Goal: Task Accomplishment & Management: Manage account settings

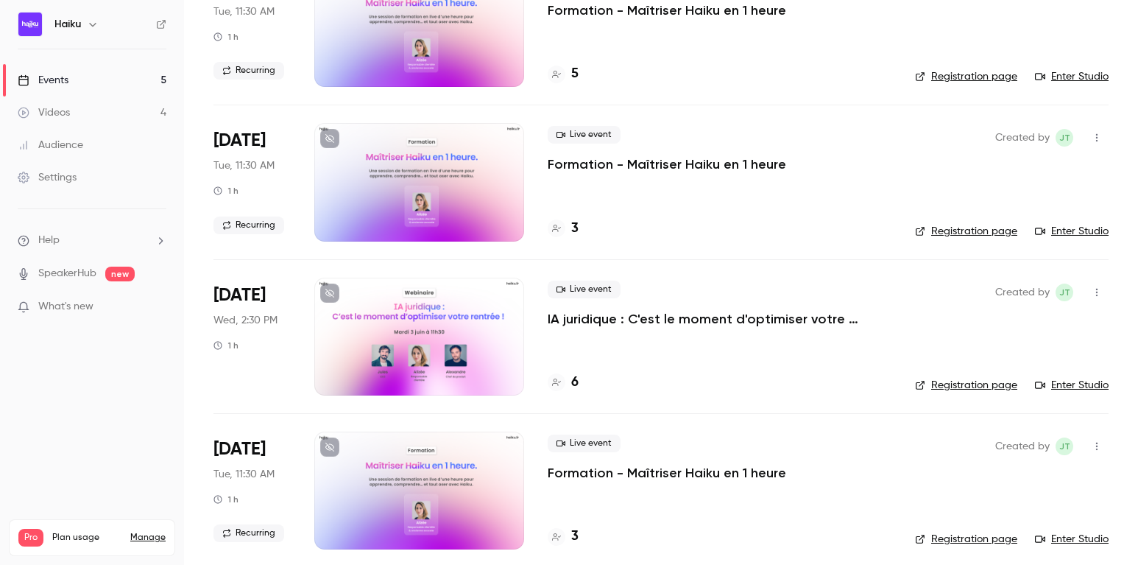
scroll to position [322, 0]
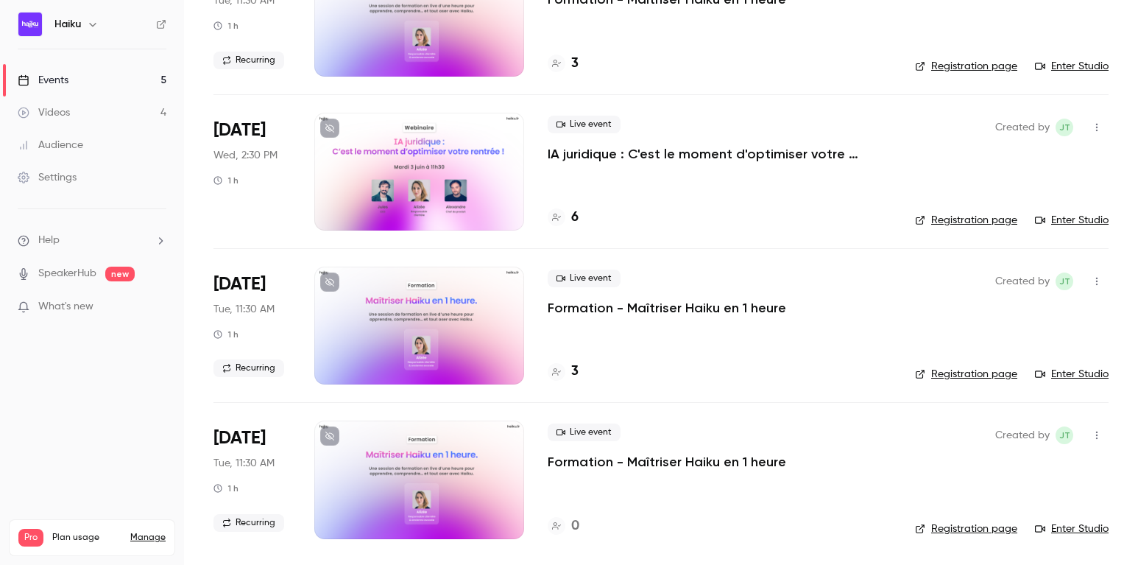
click at [575, 152] on p "IA juridique : C'est le moment d'optimiser votre rentrée !" at bounding box center [720, 154] width 344 height 18
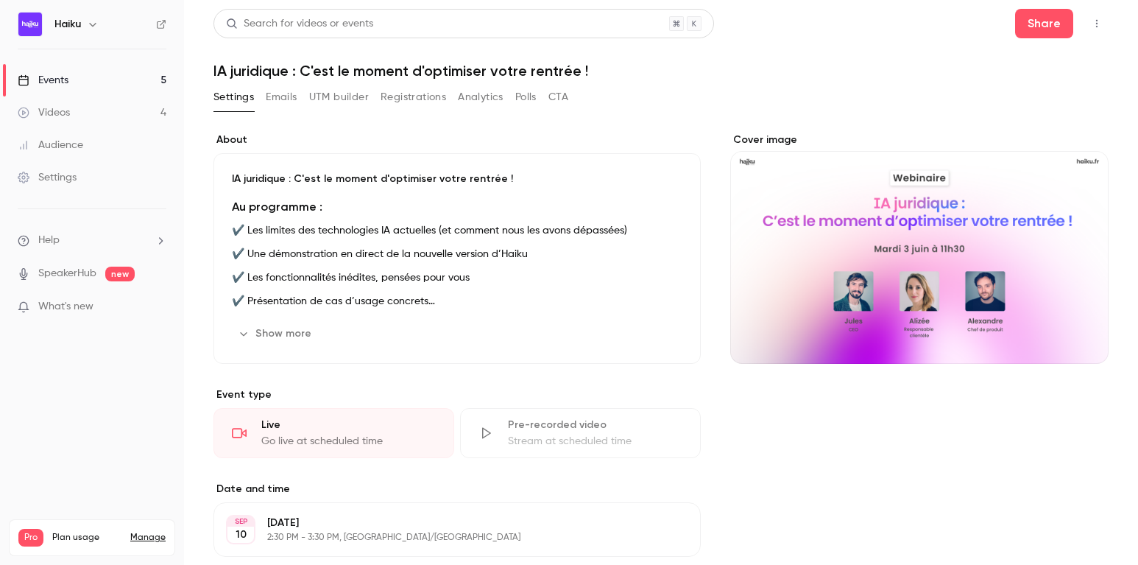
click at [414, 100] on button "Registrations" at bounding box center [414, 97] width 66 height 24
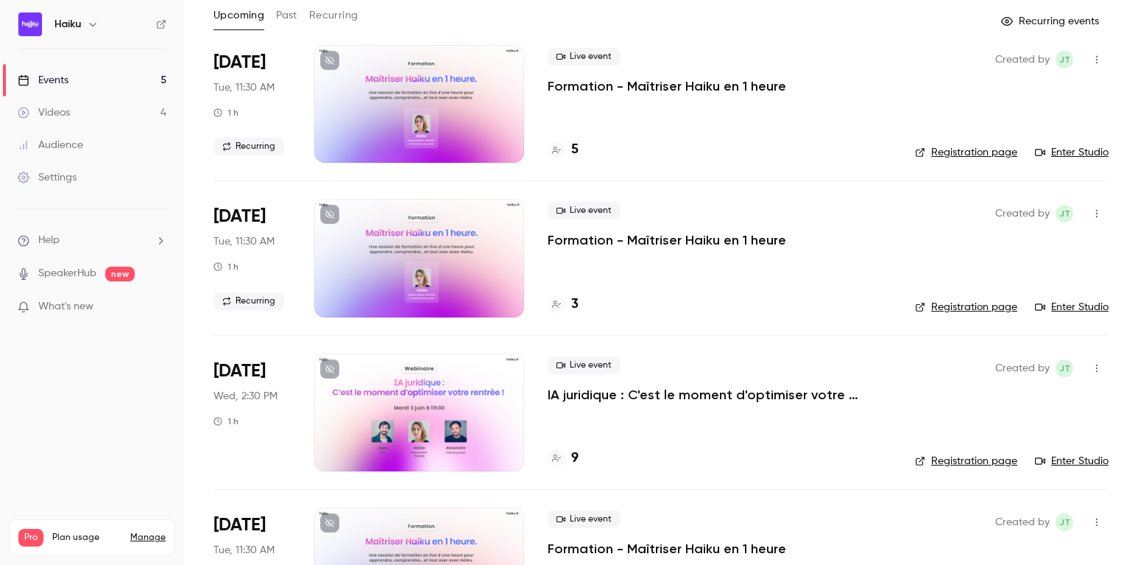
scroll to position [77, 0]
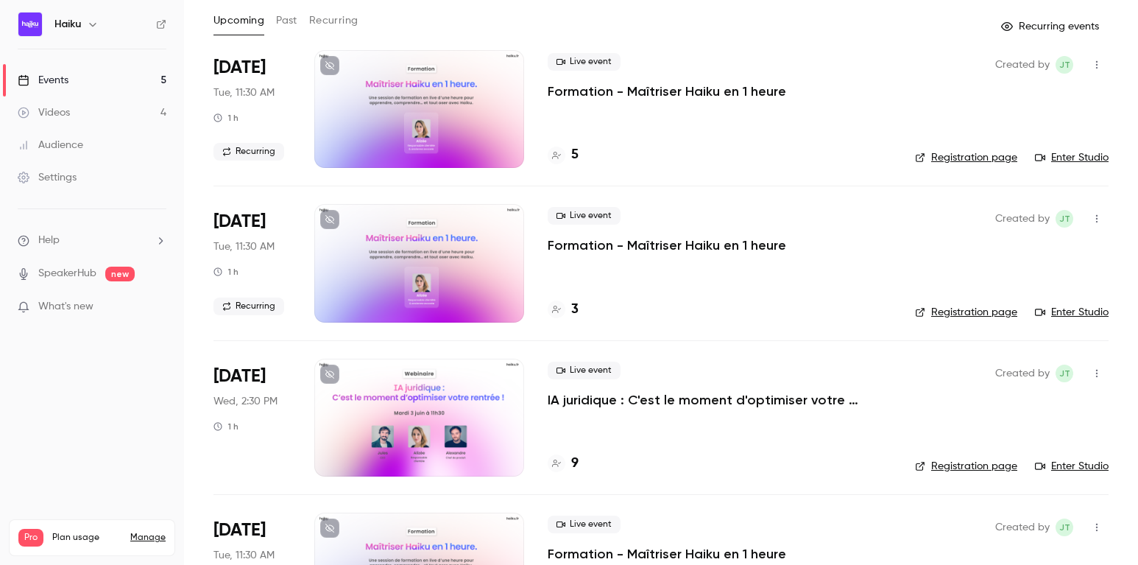
click at [401, 437] on div at bounding box center [419, 418] width 210 height 118
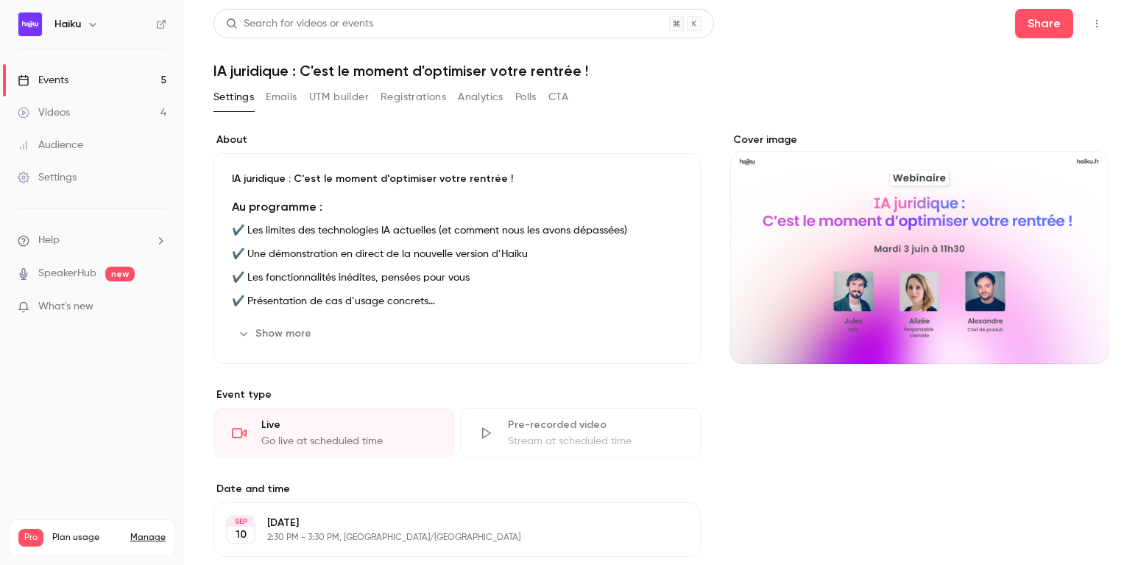
click at [408, 91] on button "Registrations" at bounding box center [414, 97] width 66 height 24
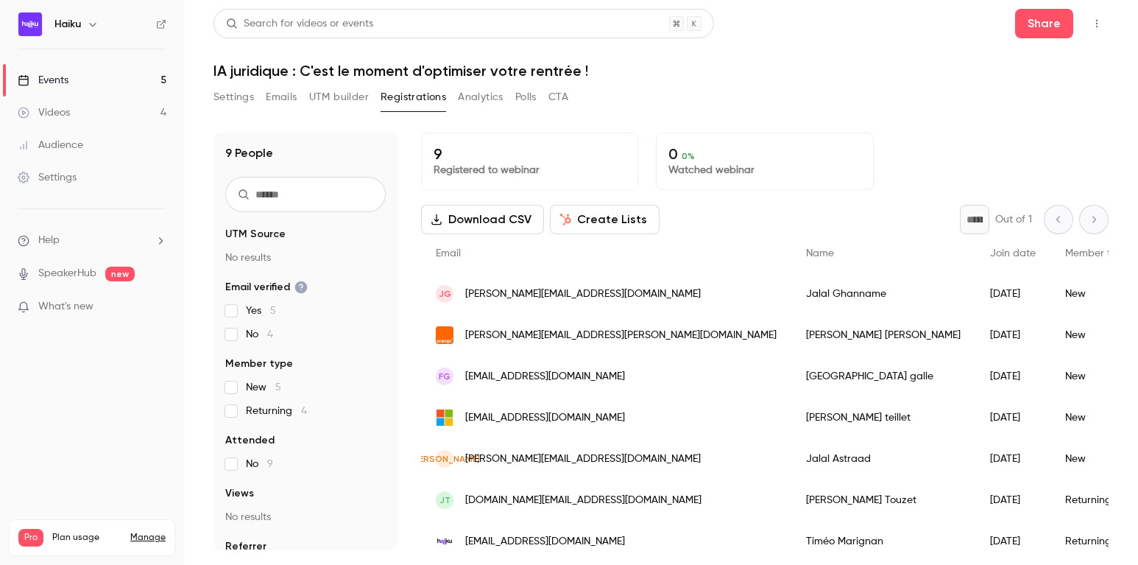
click at [281, 87] on button "Emails" at bounding box center [281, 97] width 31 height 24
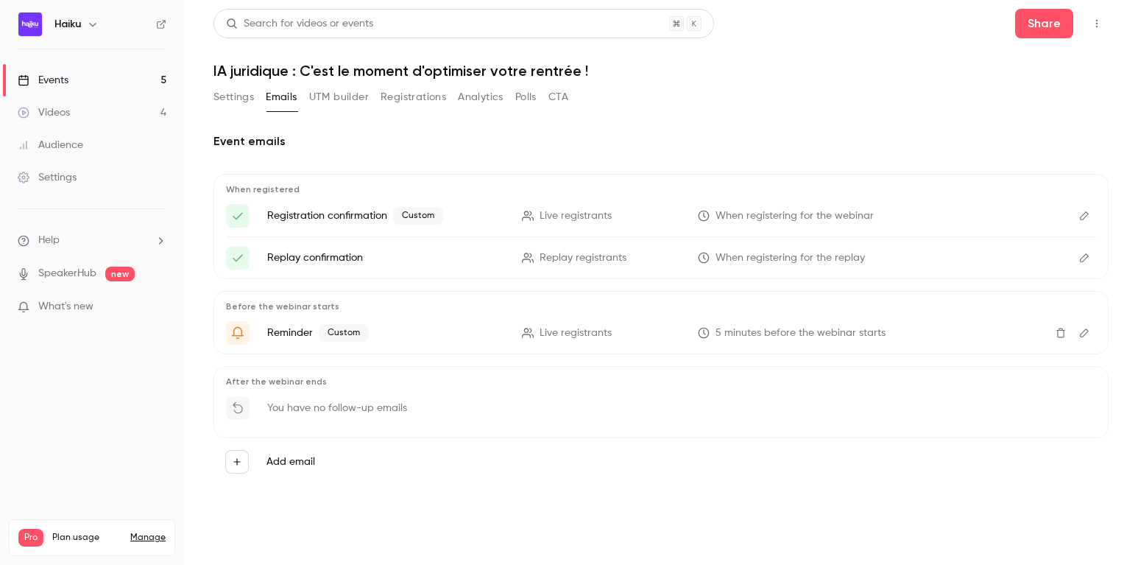
click at [1081, 211] on icon "Edit" at bounding box center [1085, 216] width 12 height 10
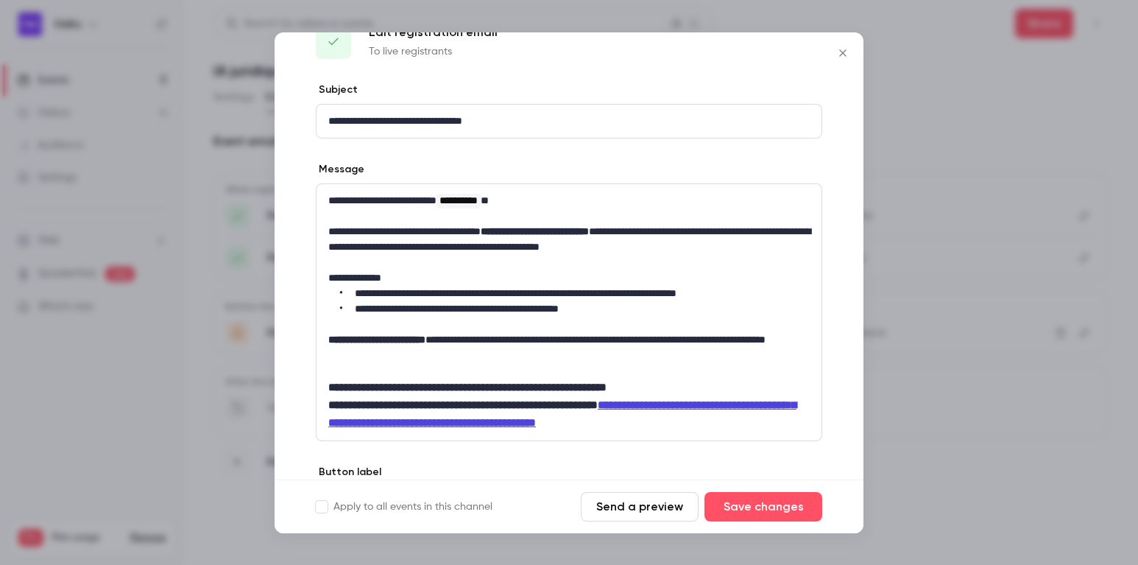
scroll to position [71, 0]
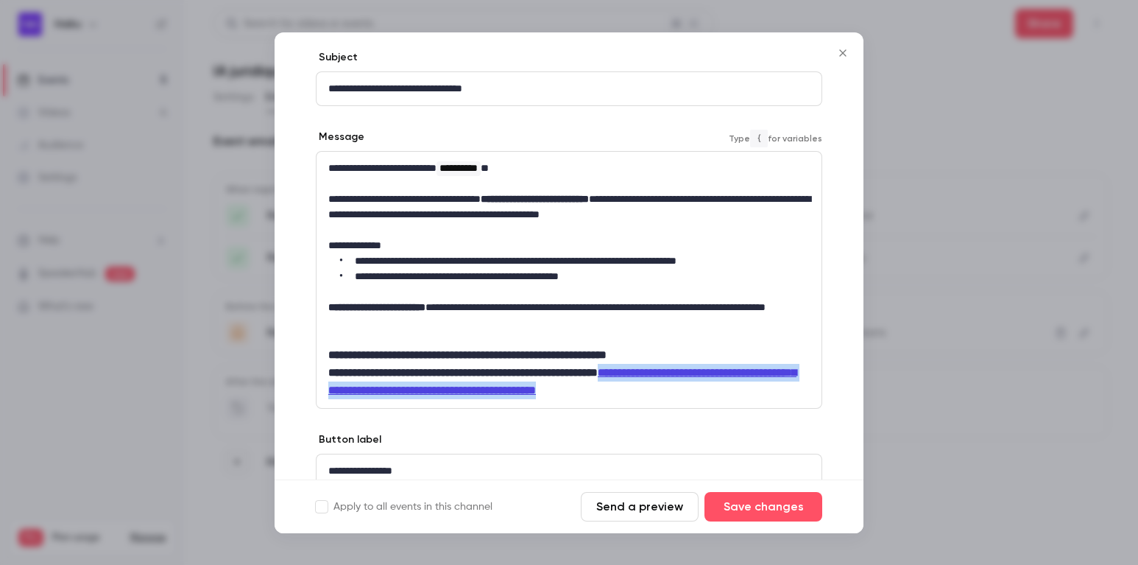
drag, startPoint x: 381, startPoint y: 412, endPoint x: 323, endPoint y: 394, distance: 60.8
click at [323, 394] on div "**********" at bounding box center [569, 280] width 505 height 256
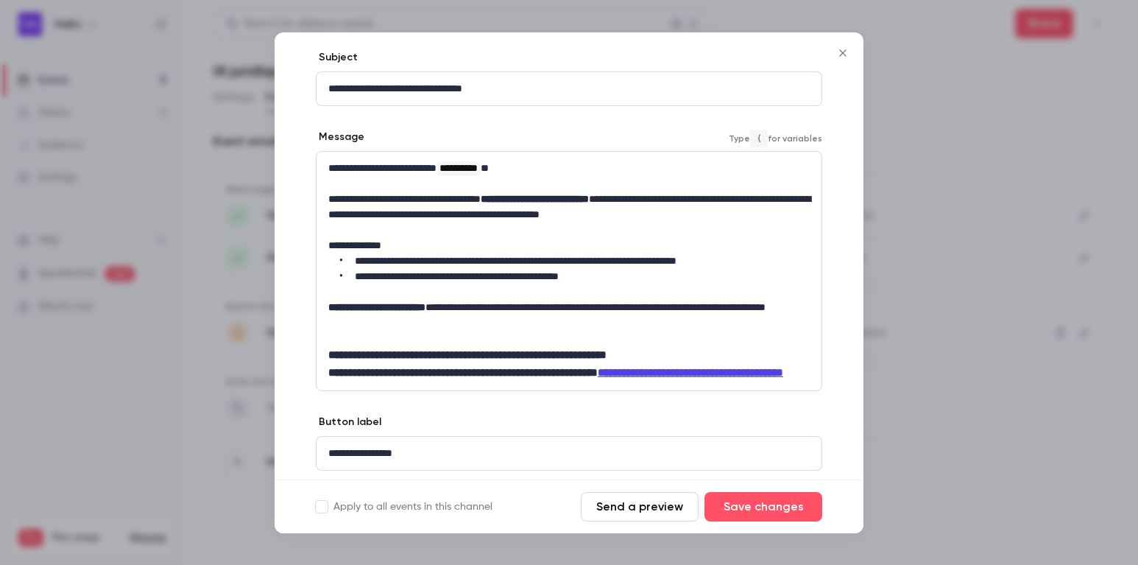
scroll to position [0, 0]
click at [760, 505] on button "Save changes" at bounding box center [764, 506] width 118 height 29
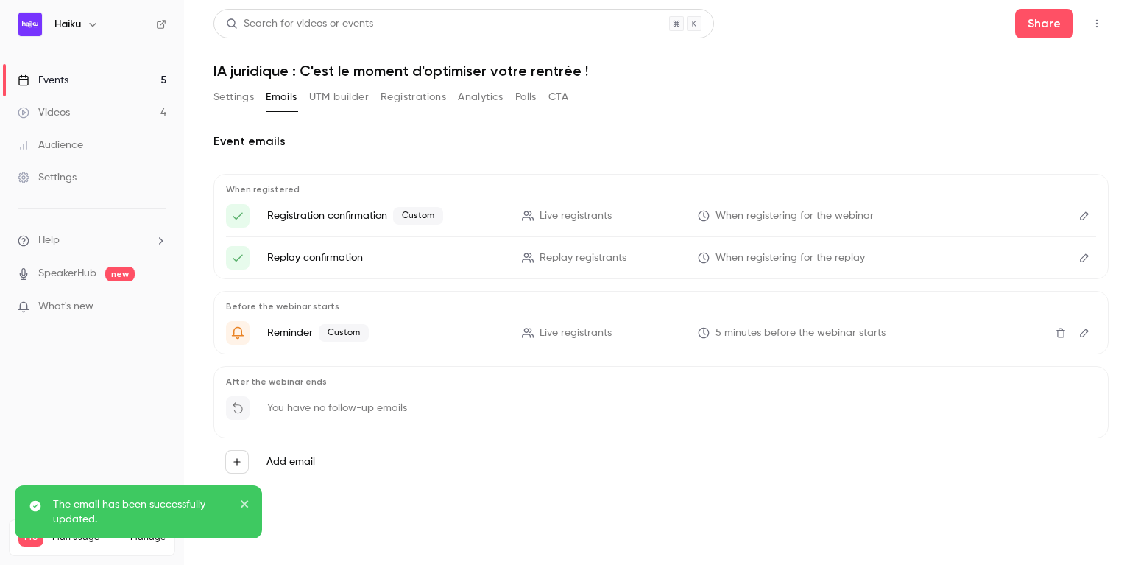
click at [400, 96] on button "Registrations" at bounding box center [414, 97] width 66 height 24
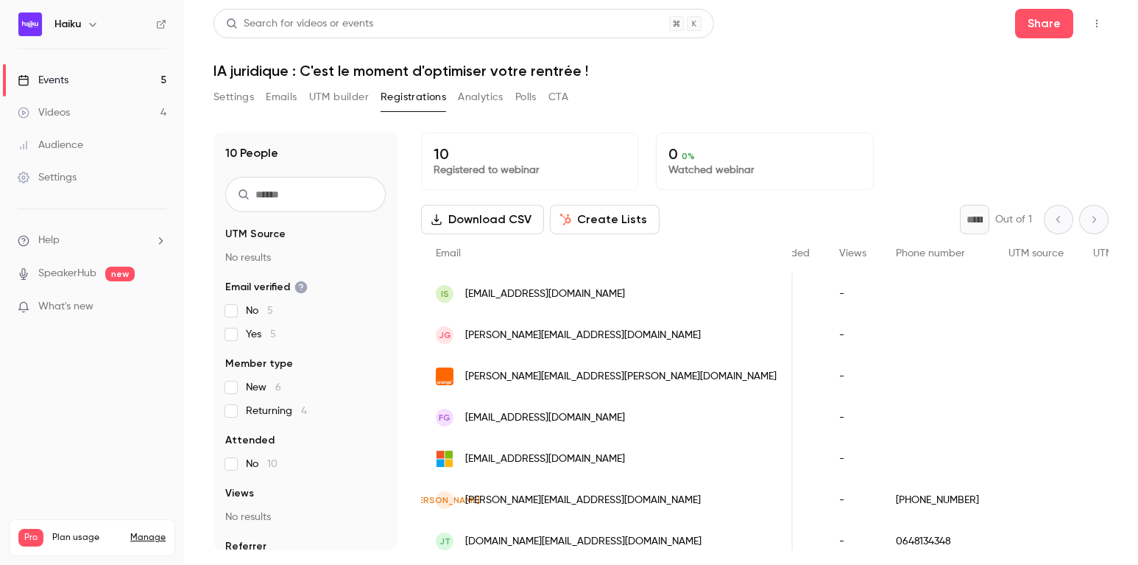
scroll to position [0, 587]
click at [886, 293] on div "People list" at bounding box center [931, 293] width 91 height 41
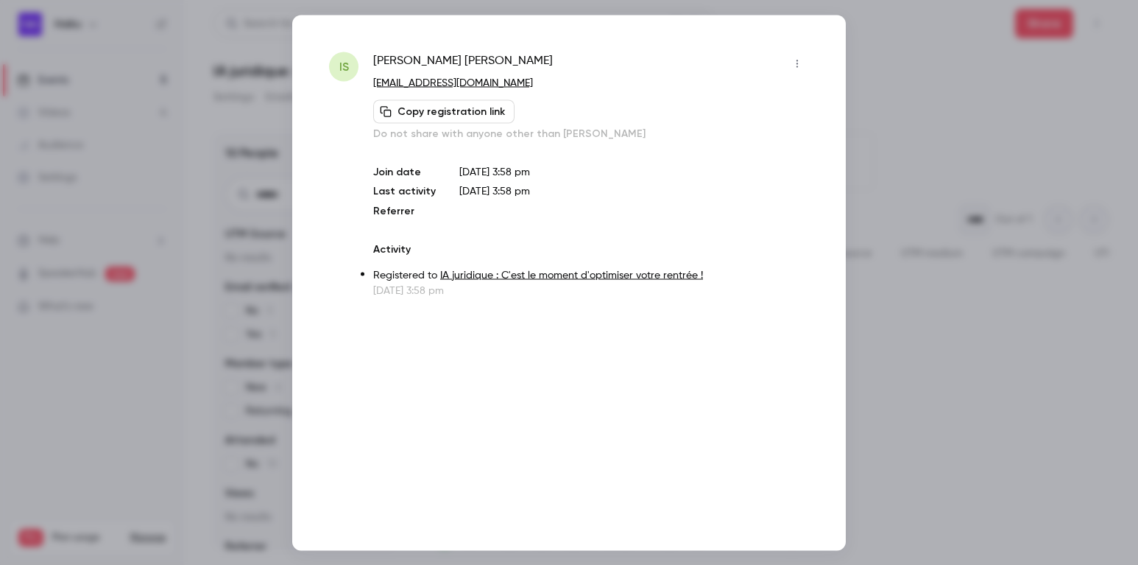
click at [810, 50] on div "is illona szwarc illonaszwarc1@gmail.com Copy registration link Do not share wi…" at bounding box center [569, 282] width 554 height 535
click at [802, 55] on button "button" at bounding box center [798, 64] width 24 height 24
click at [727, 146] on li "Remove registration" at bounding box center [728, 139] width 159 height 38
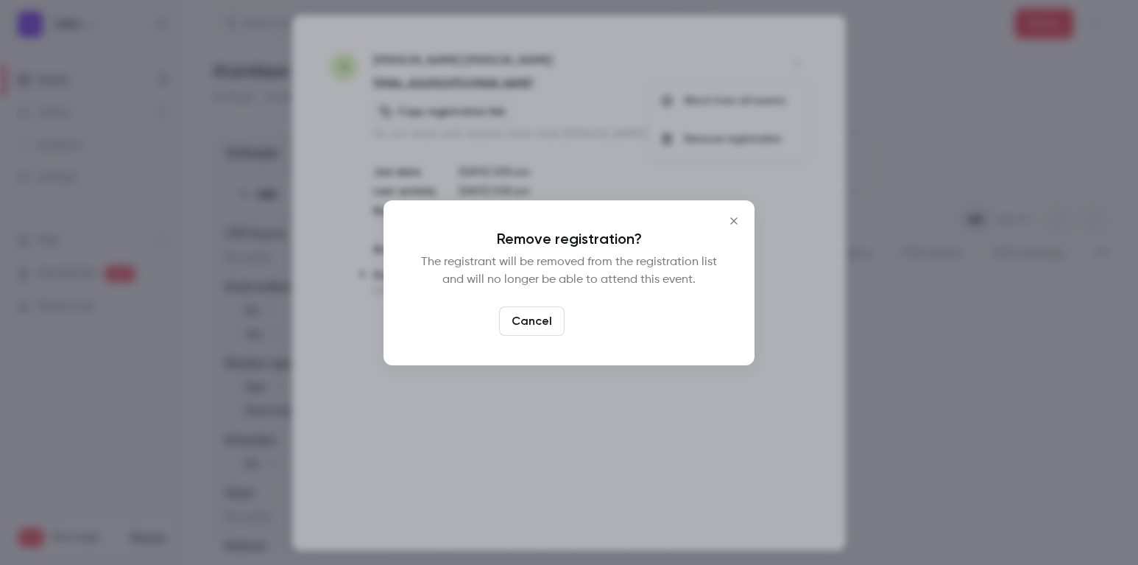
click at [604, 333] on button "Confirm" at bounding box center [605, 320] width 69 height 29
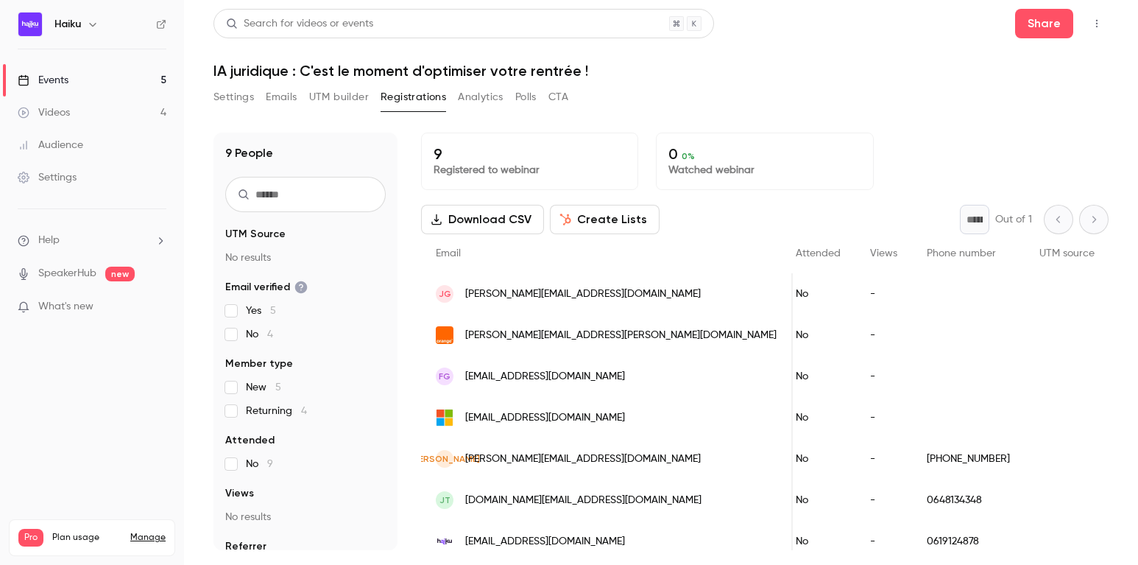
scroll to position [0, 0]
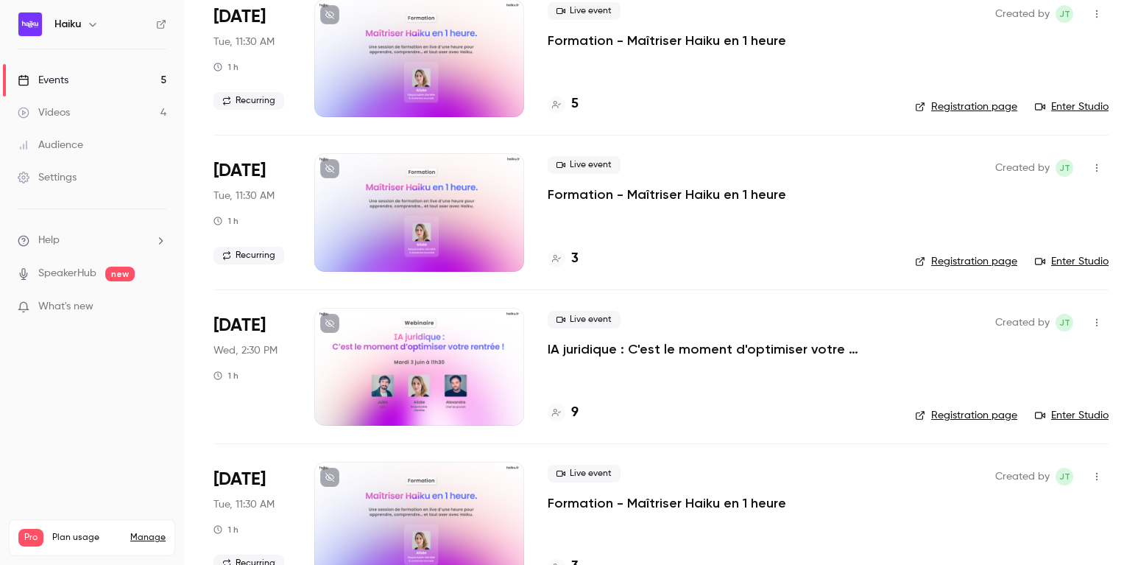
scroll to position [322, 0]
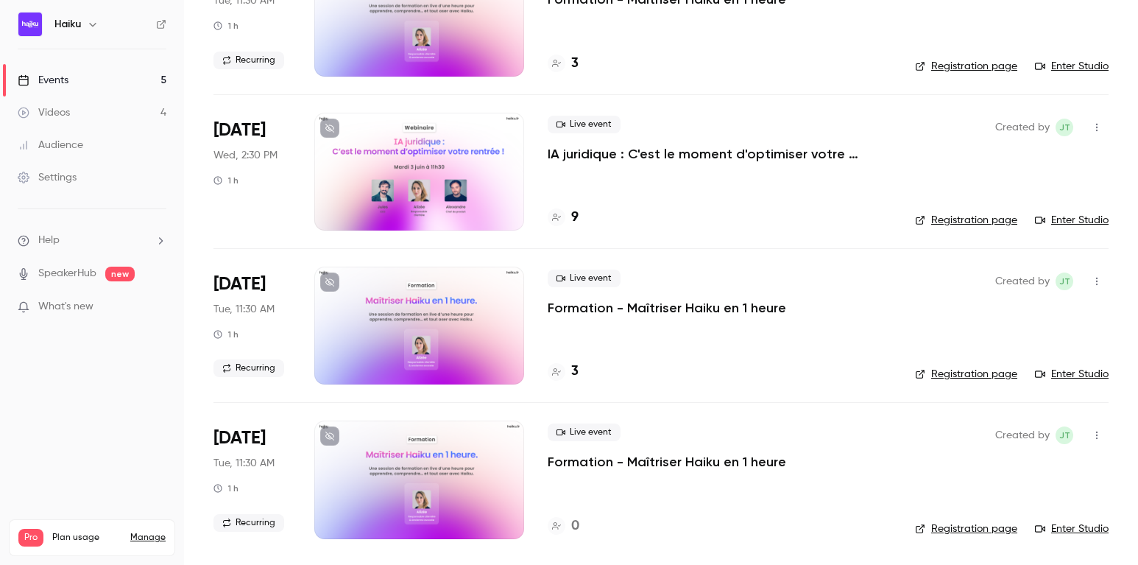
click at [420, 191] on div at bounding box center [419, 172] width 210 height 118
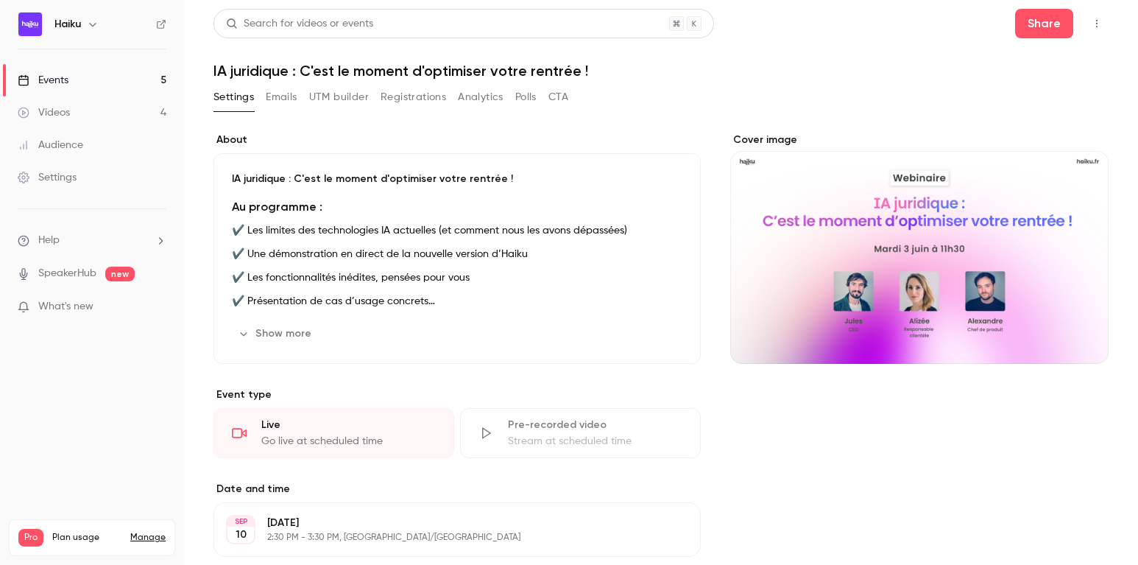
click at [388, 99] on button "Registrations" at bounding box center [414, 97] width 66 height 24
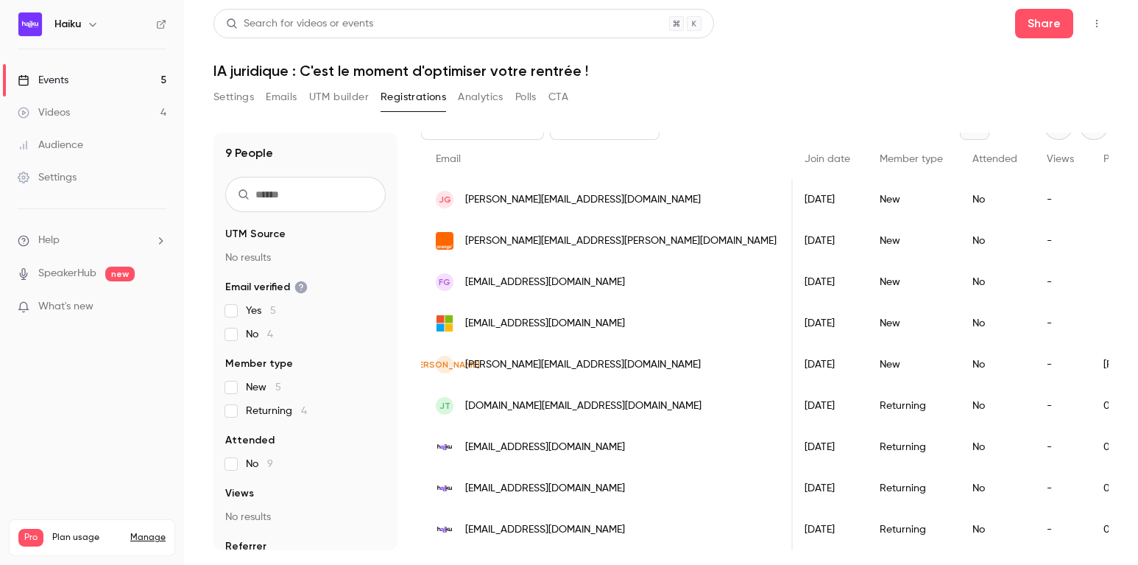
scroll to position [0, 203]
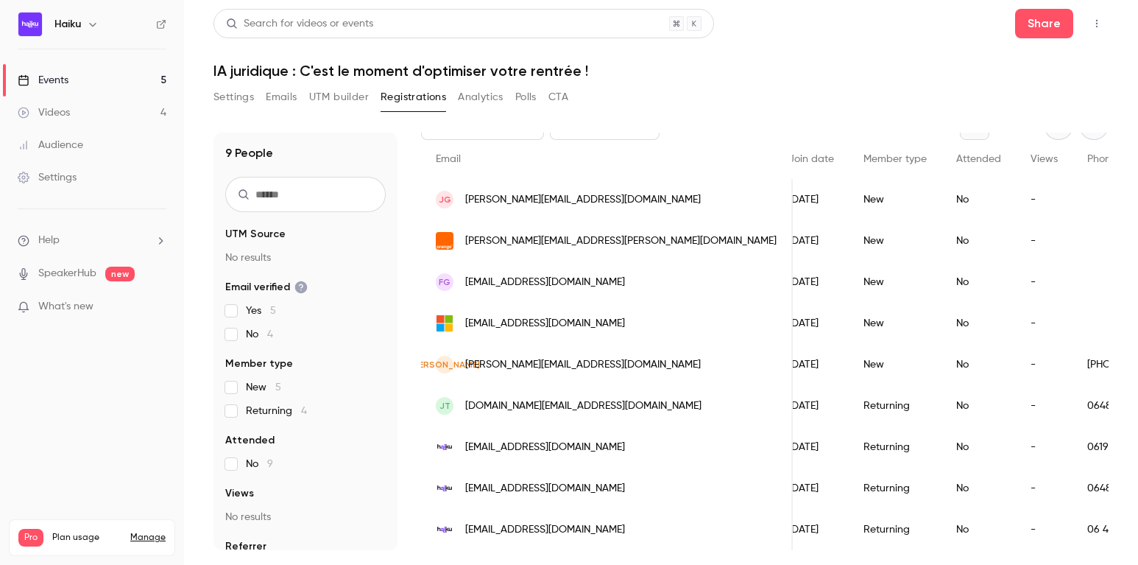
click at [1073, 156] on div "Phone number" at bounding box center [1129, 159] width 113 height 39
